Goal: Task Accomplishment & Management: Manage account settings

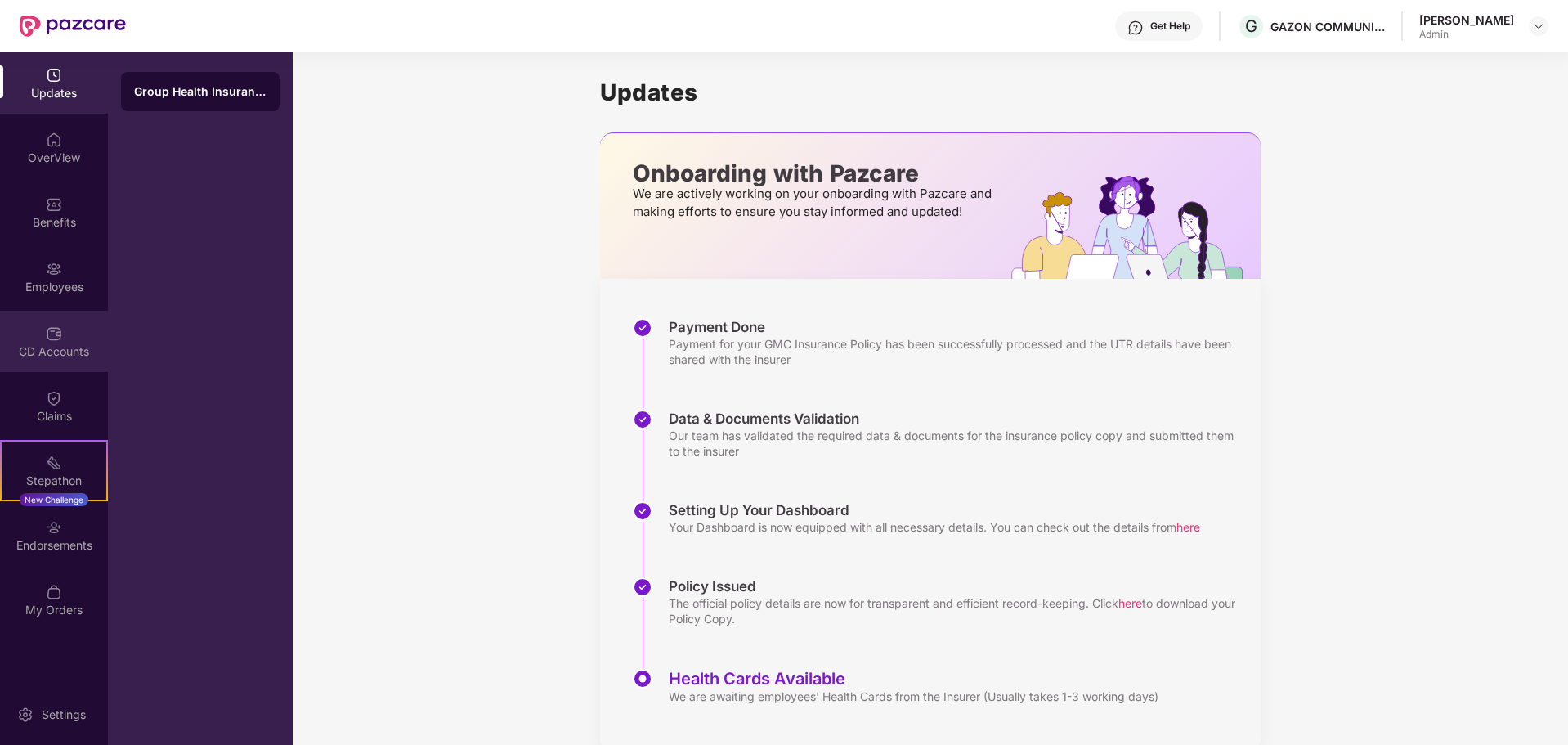
click at [76, 354] on div "CD Accounts" at bounding box center [53, 352] width 108 height 16
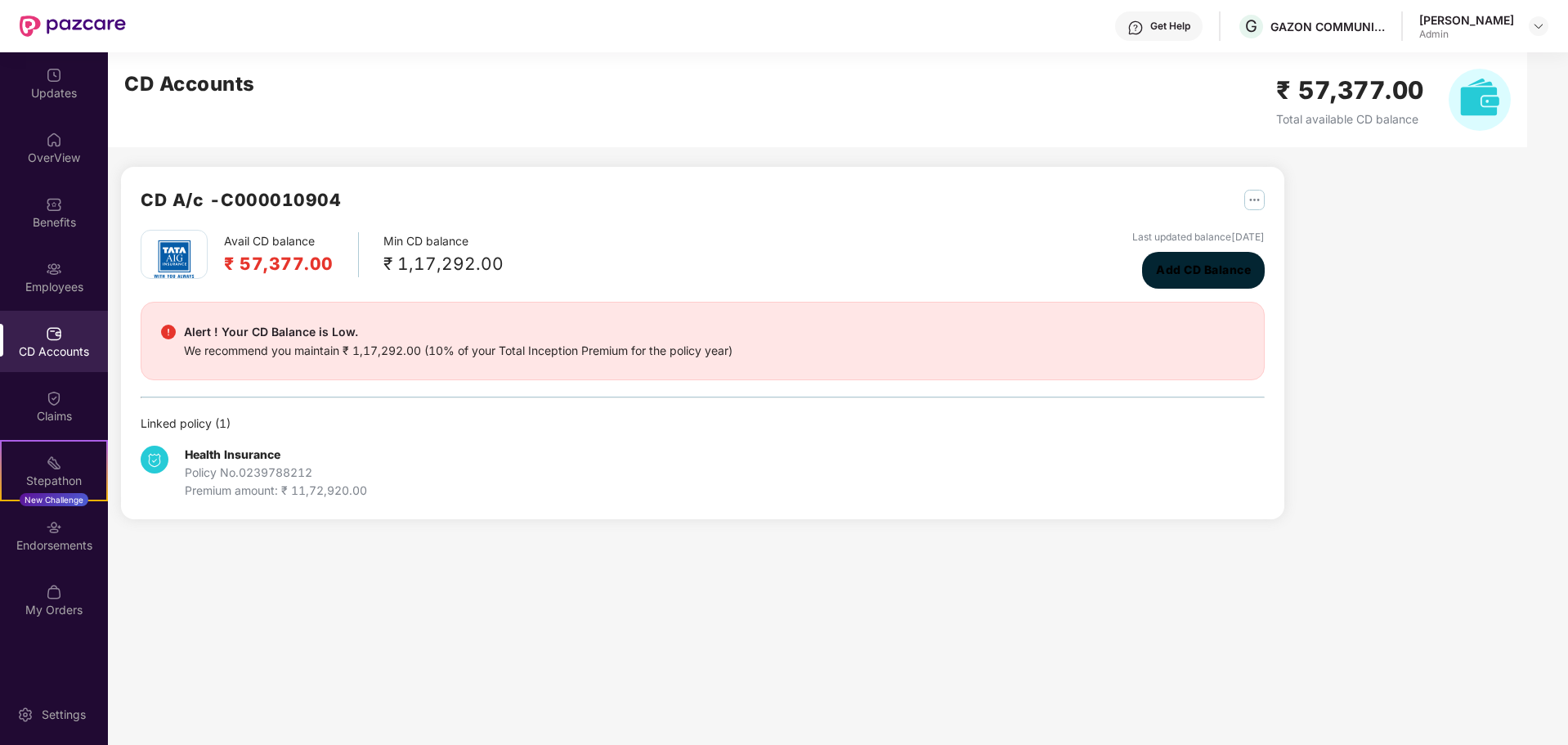
drag, startPoint x: 1182, startPoint y: 285, endPoint x: 1115, endPoint y: 484, distance: 210.0
click at [1115, 484] on div "Avail CD balance ₹ 57,377.00 Min CD balance ₹ 1,17,292.00 Last updated balance …" at bounding box center [703, 364] width 1124 height 269
click at [1451, 22] on div "[PERSON_NAME]" at bounding box center [1466, 20] width 95 height 15
click at [1531, 26] on div at bounding box center [1538, 26] width 20 height 20
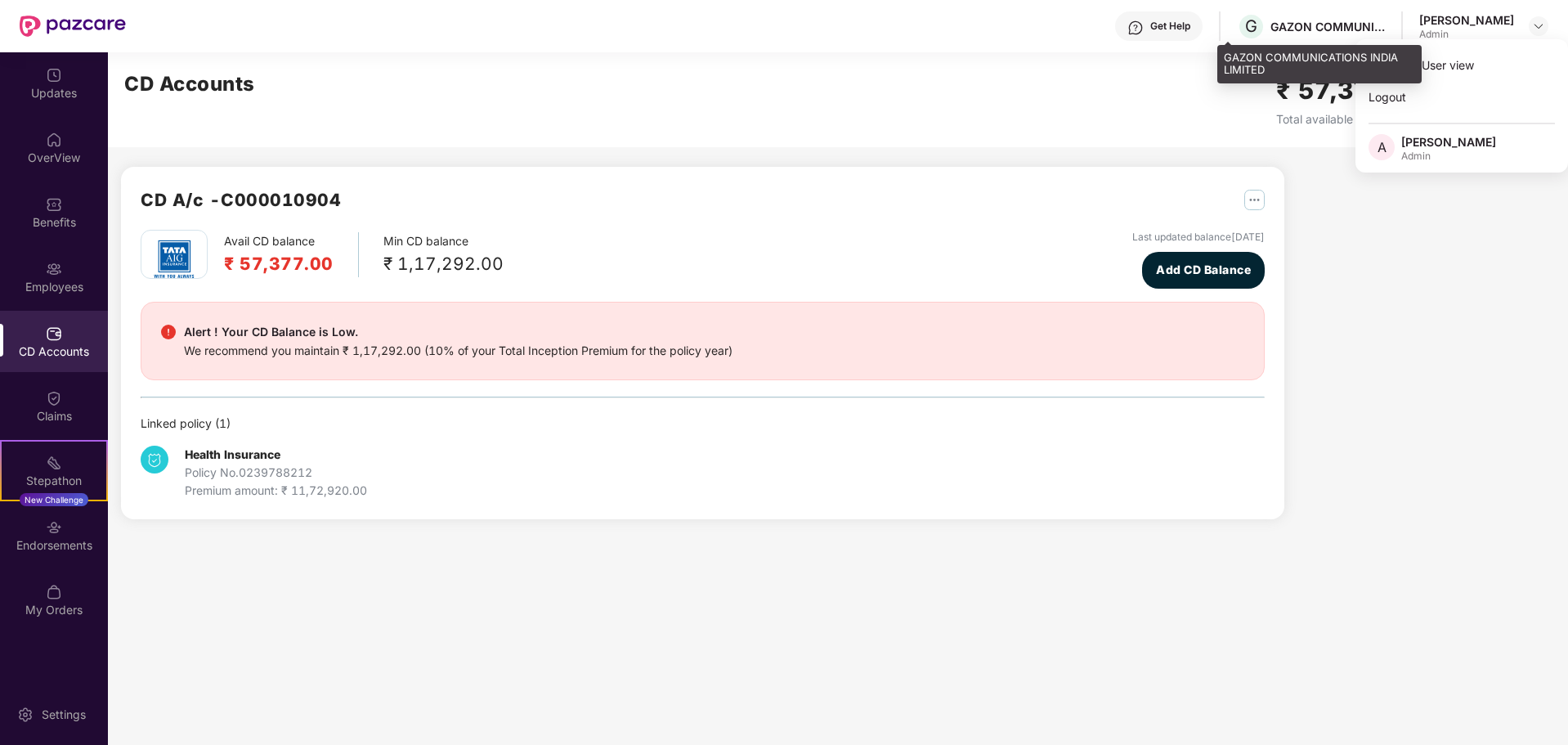
click at [1292, 21] on div "GAZON COMMUNICATIONS INDIA LIMITED" at bounding box center [1328, 26] width 115 height 15
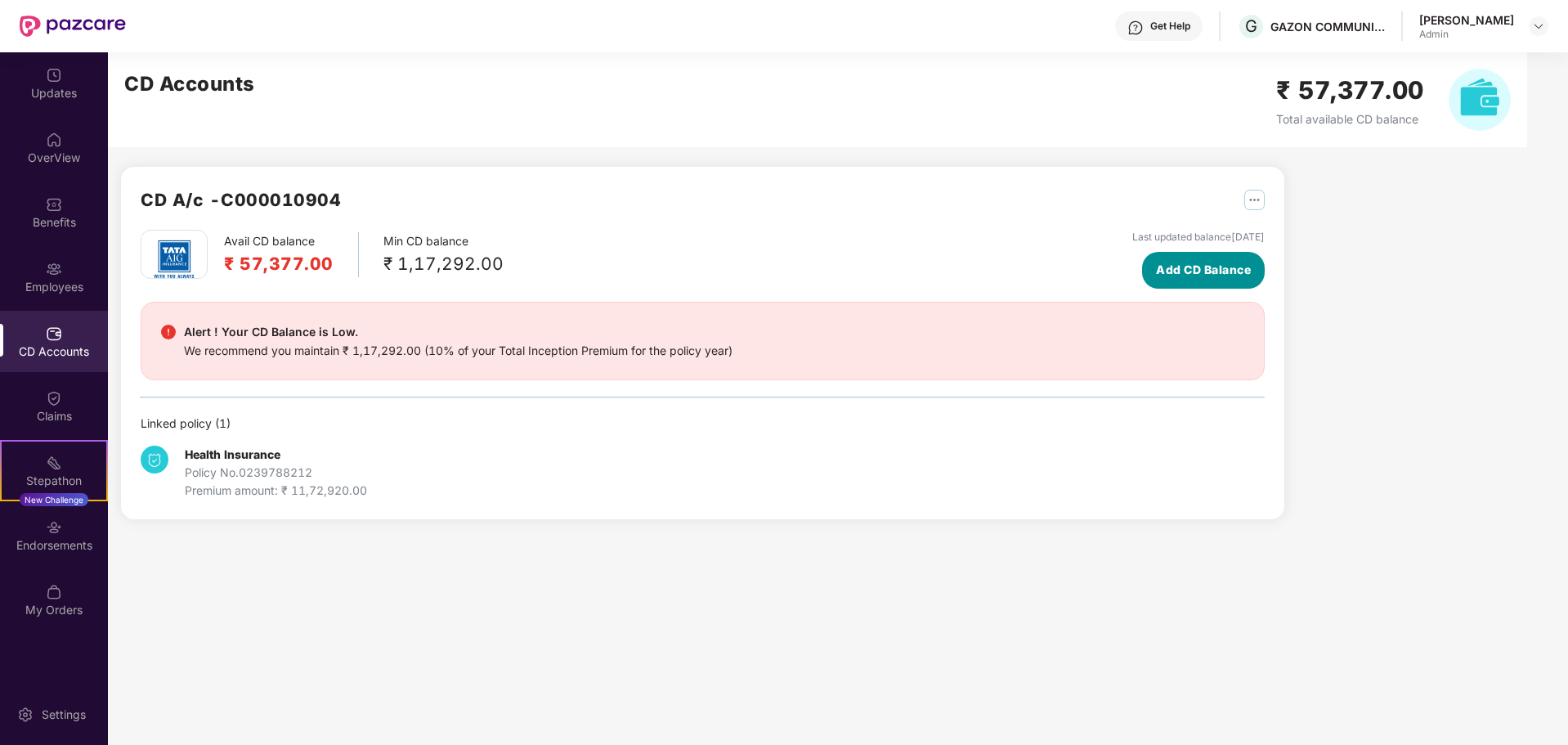
click at [1202, 267] on span "Add CD Balance" at bounding box center [1203, 270] width 95 height 18
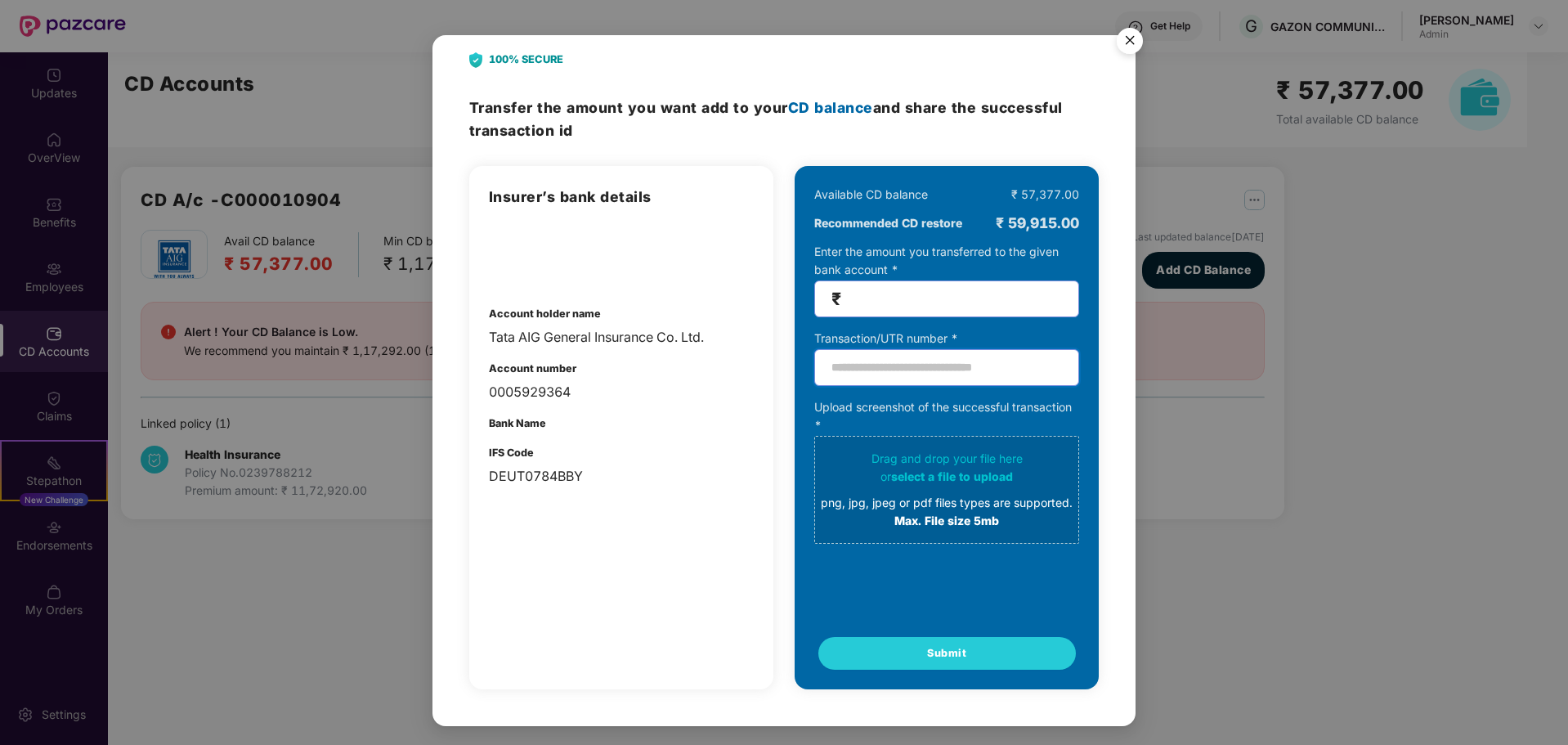
click at [915, 368] on input "text" at bounding box center [946, 367] width 265 height 37
click at [550, 391] on div "0005929364" at bounding box center [621, 391] width 265 height 21
click at [685, 571] on div "Insurer’s bank details Account holder name Tata AIG General Insurance Co. Ltd. …" at bounding box center [621, 428] width 304 height 523
click at [1142, 46] on img "Close" at bounding box center [1130, 43] width 46 height 46
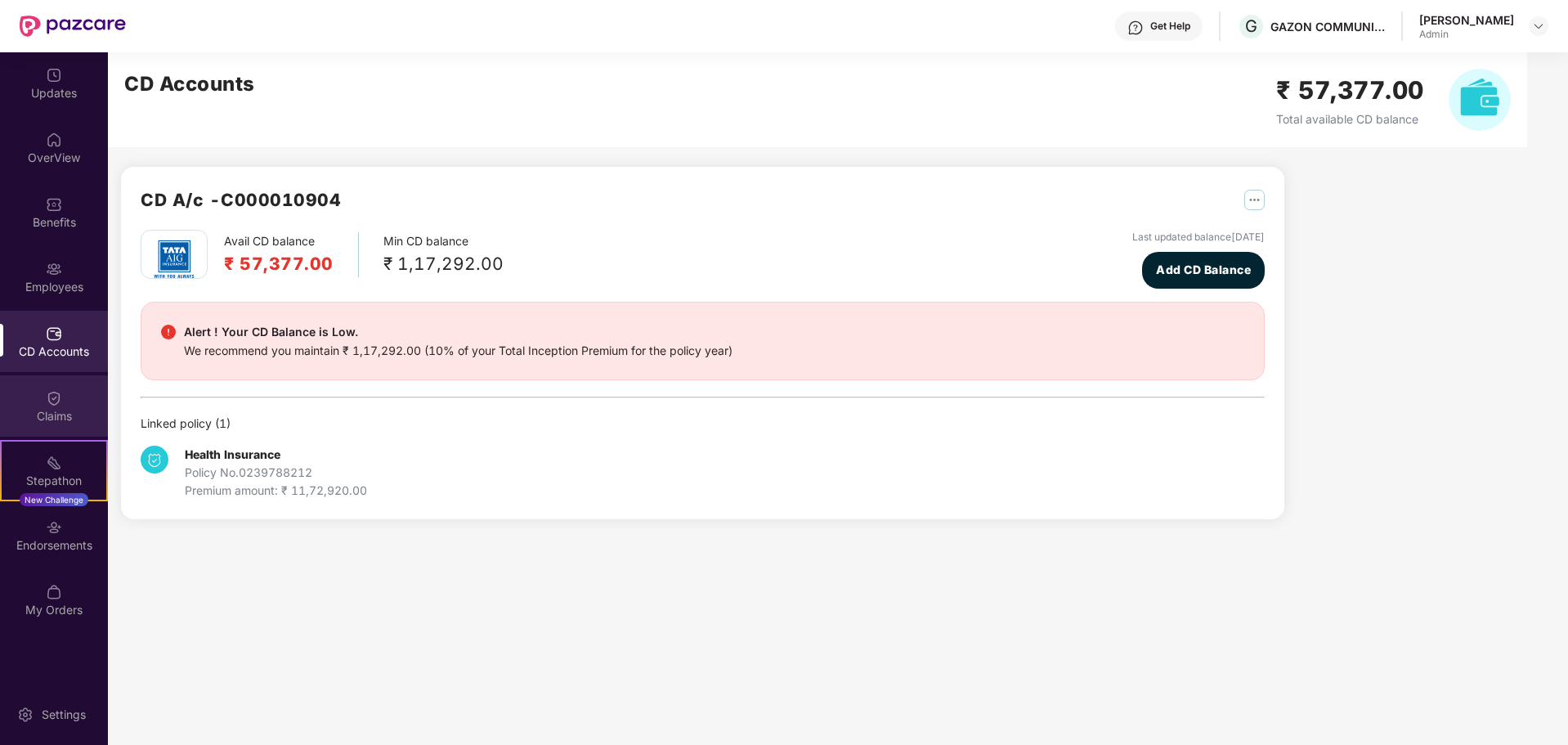
click at [56, 428] on div "Claims" at bounding box center [53, 406] width 108 height 61
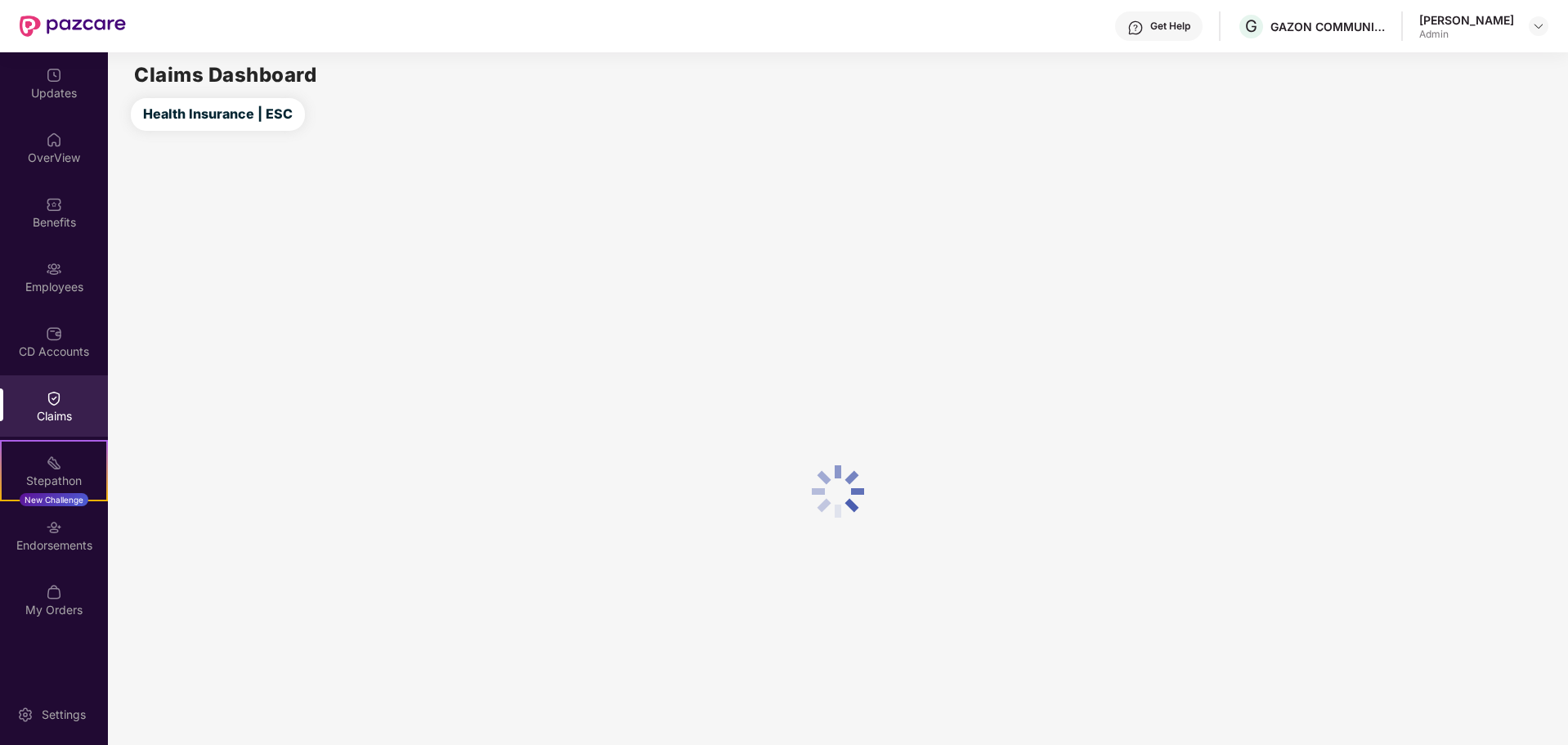
click at [56, 490] on div "Stepathon New Challenge" at bounding box center [53, 471] width 108 height 61
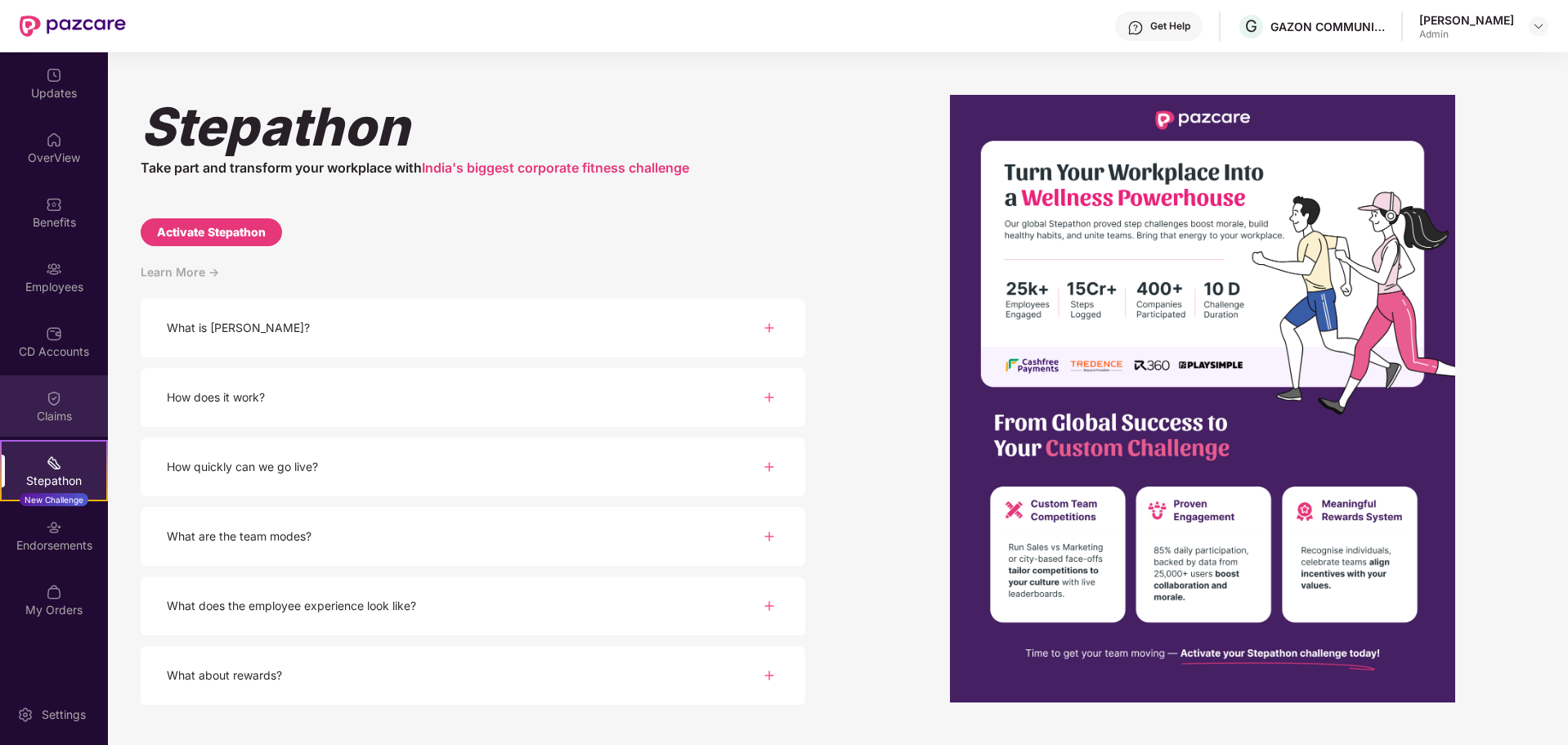
click at [43, 414] on div "Claims" at bounding box center [53, 416] width 108 height 16
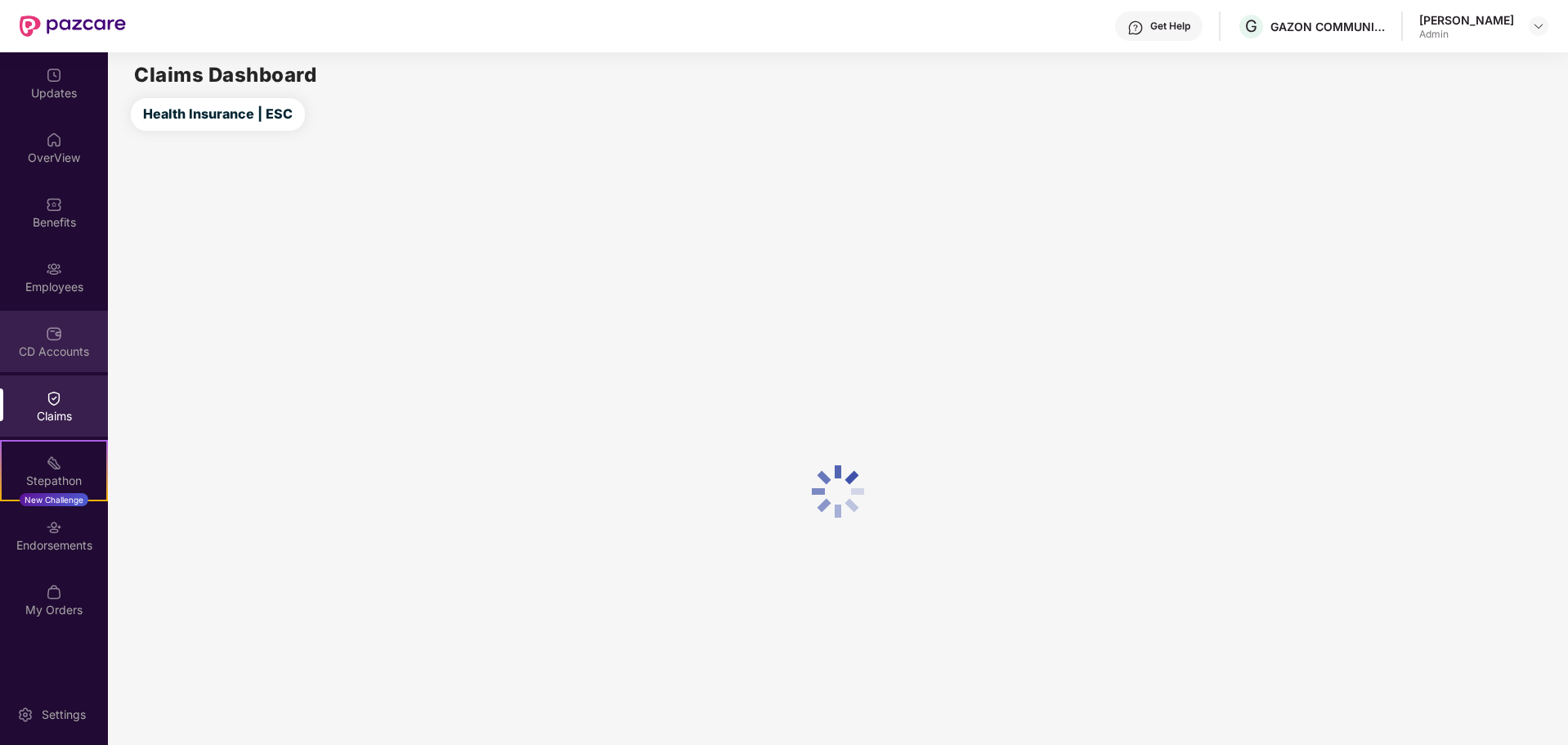
click at [48, 347] on div "CD Accounts" at bounding box center [53, 352] width 108 height 16
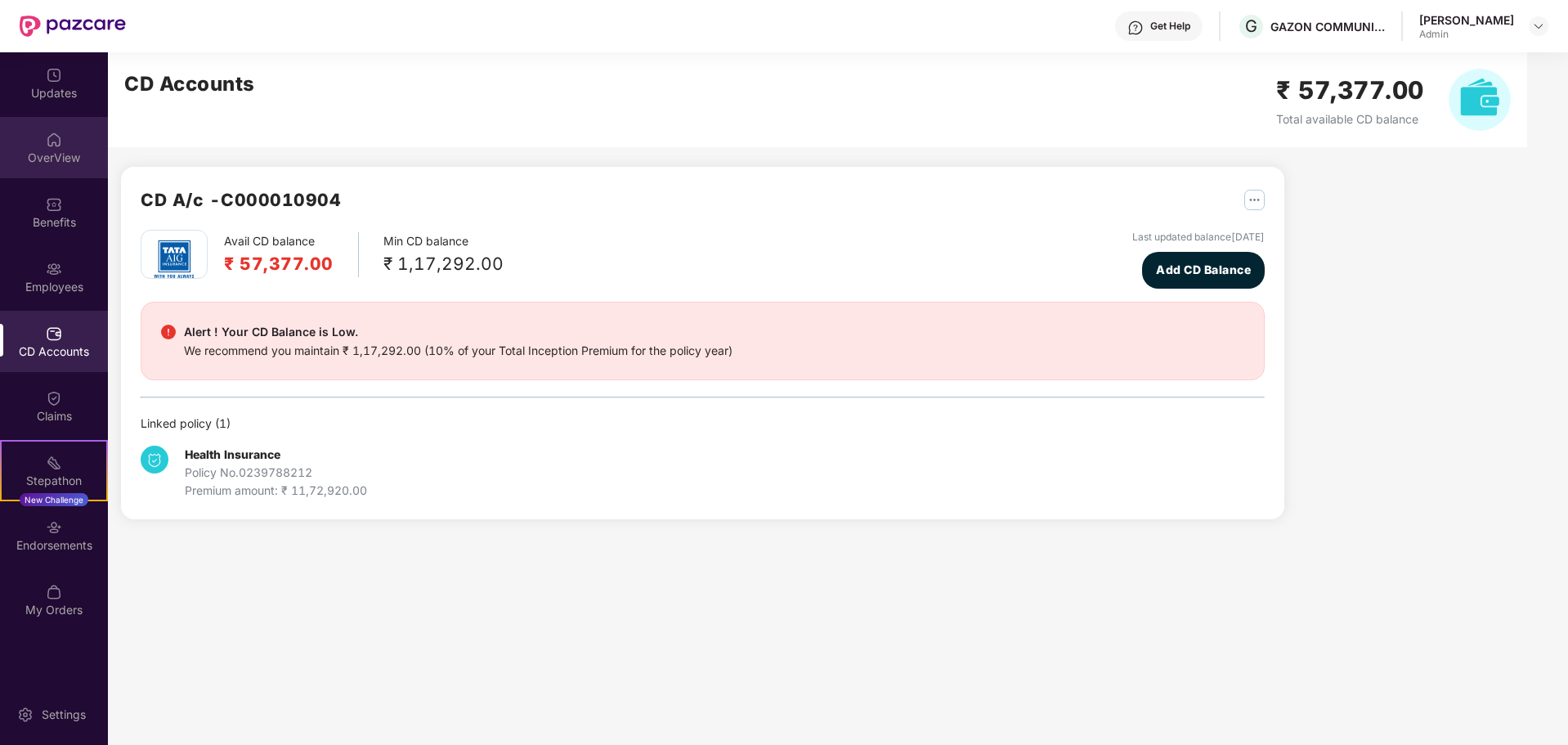
click at [77, 154] on div "OverView" at bounding box center [53, 158] width 108 height 16
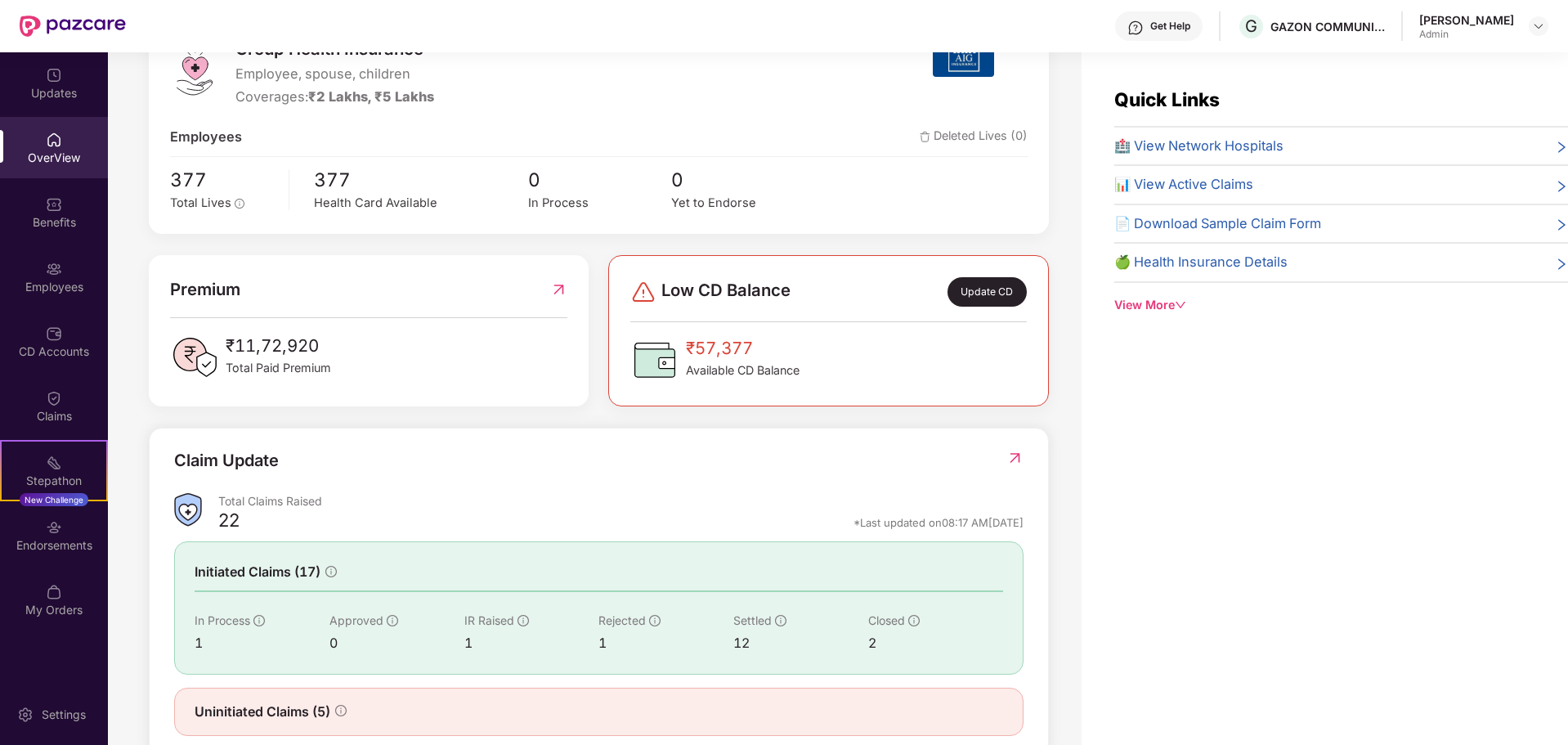
scroll to position [286, 0]
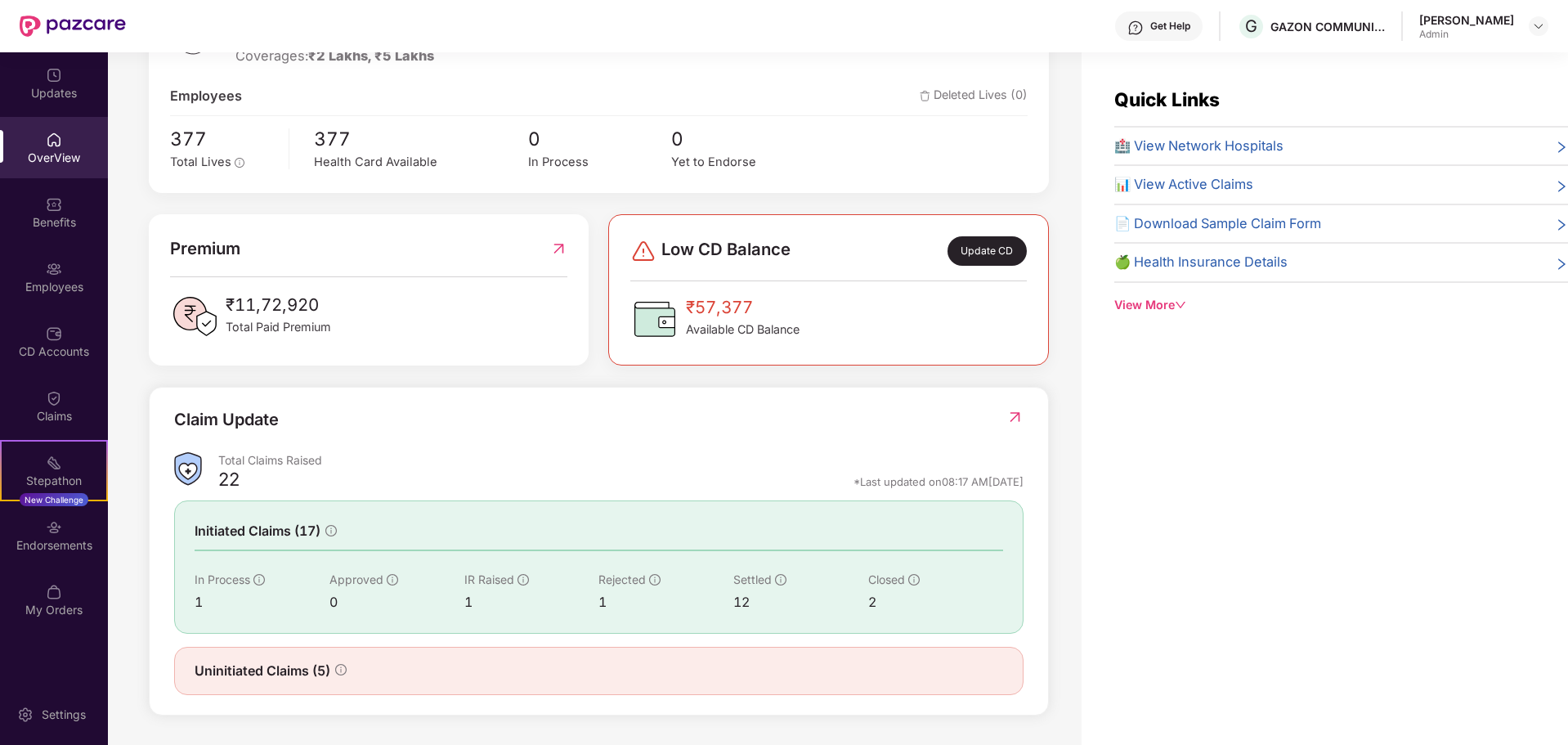
click at [475, 311] on div "₹11,72,920 Total Paid Premium" at bounding box center [369, 316] width 399 height 49
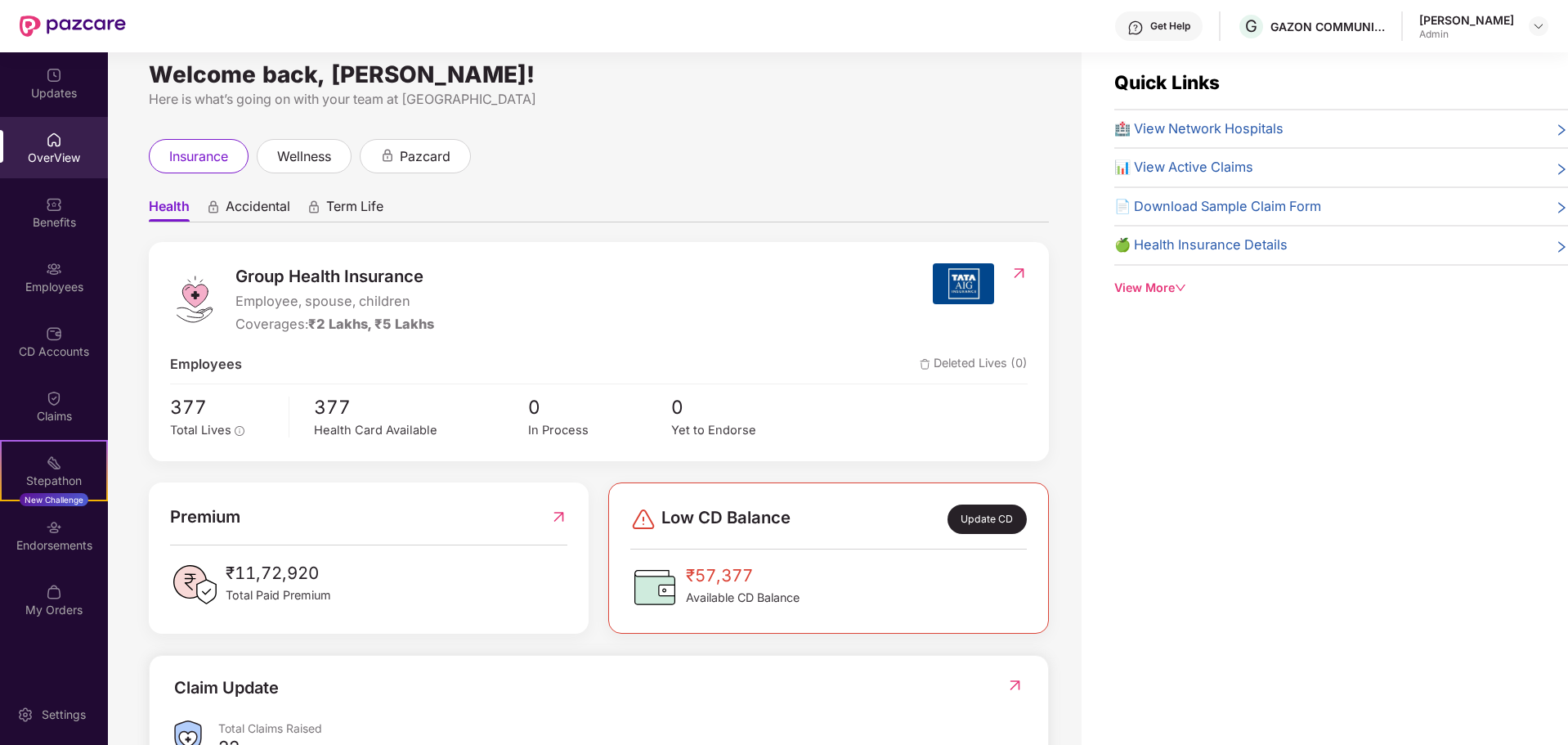
scroll to position [0, 0]
